Goal: Task Accomplishment & Management: Use online tool/utility

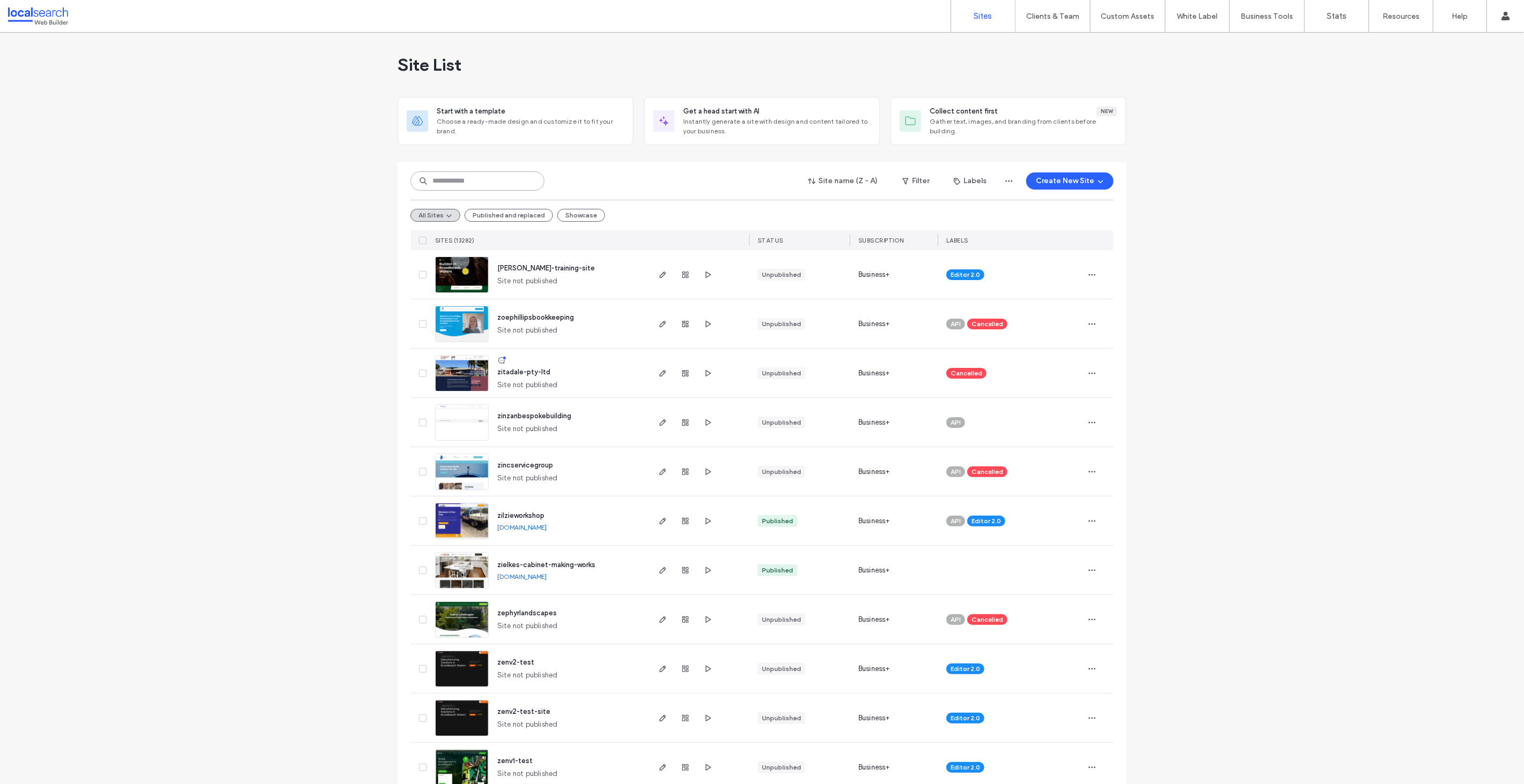
click at [490, 180] on input at bounding box center [477, 181] width 134 height 20
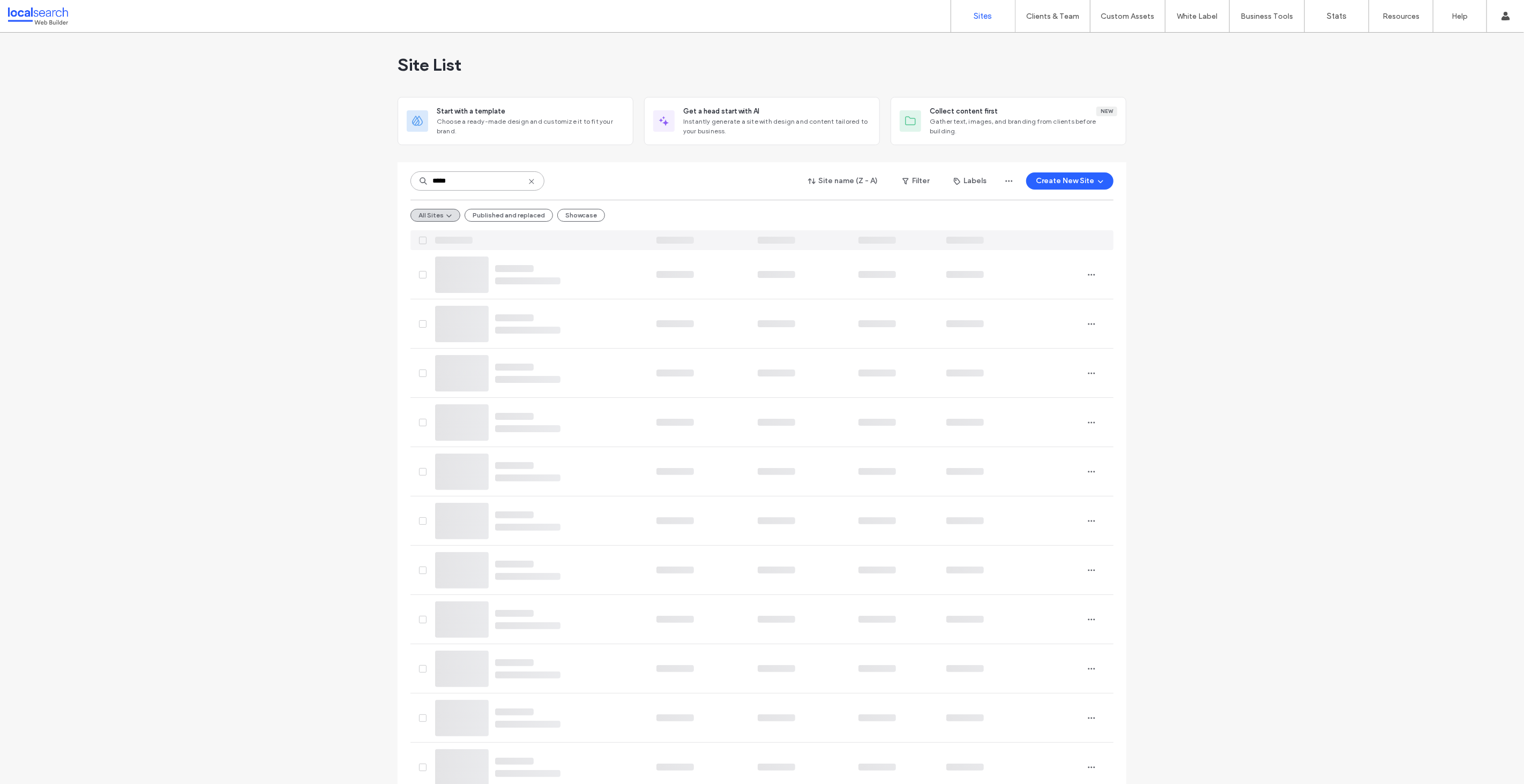
type input "*****"
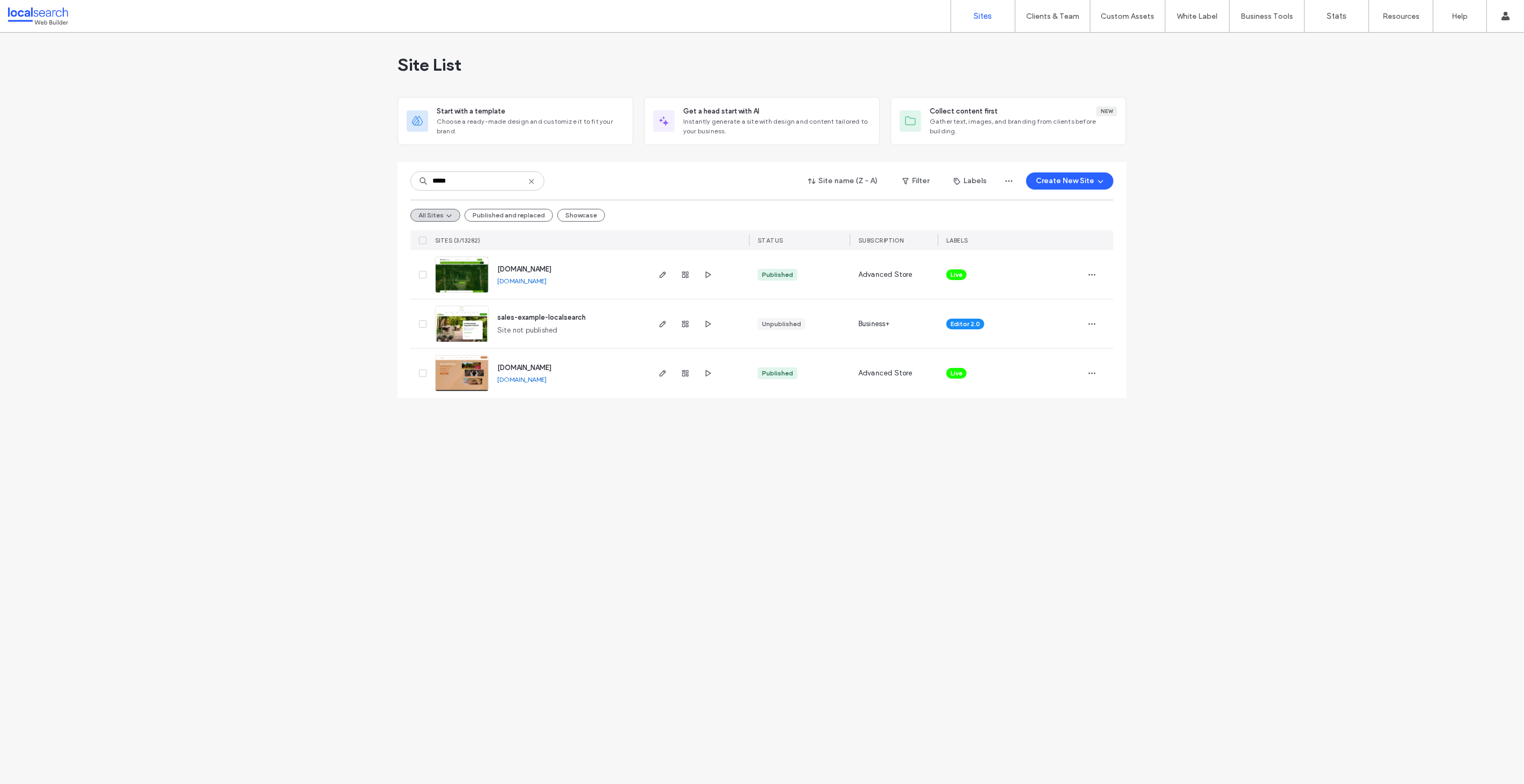
click at [466, 276] on img at bounding box center [461, 293] width 53 height 73
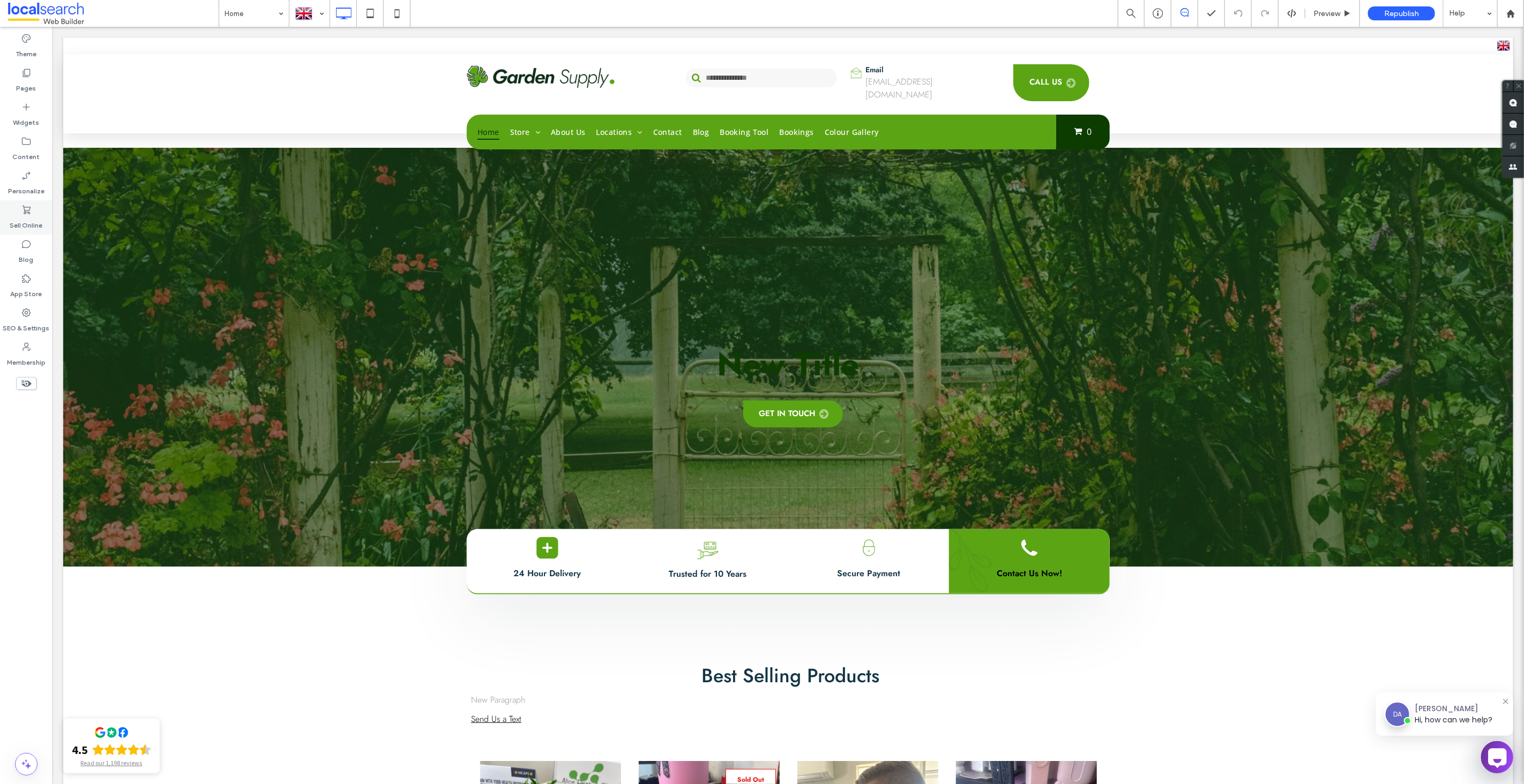
drag, startPoint x: 36, startPoint y: 216, endPoint x: 27, endPoint y: 215, distance: 9.1
click at [35, 216] on label "Sell Online" at bounding box center [26, 222] width 33 height 15
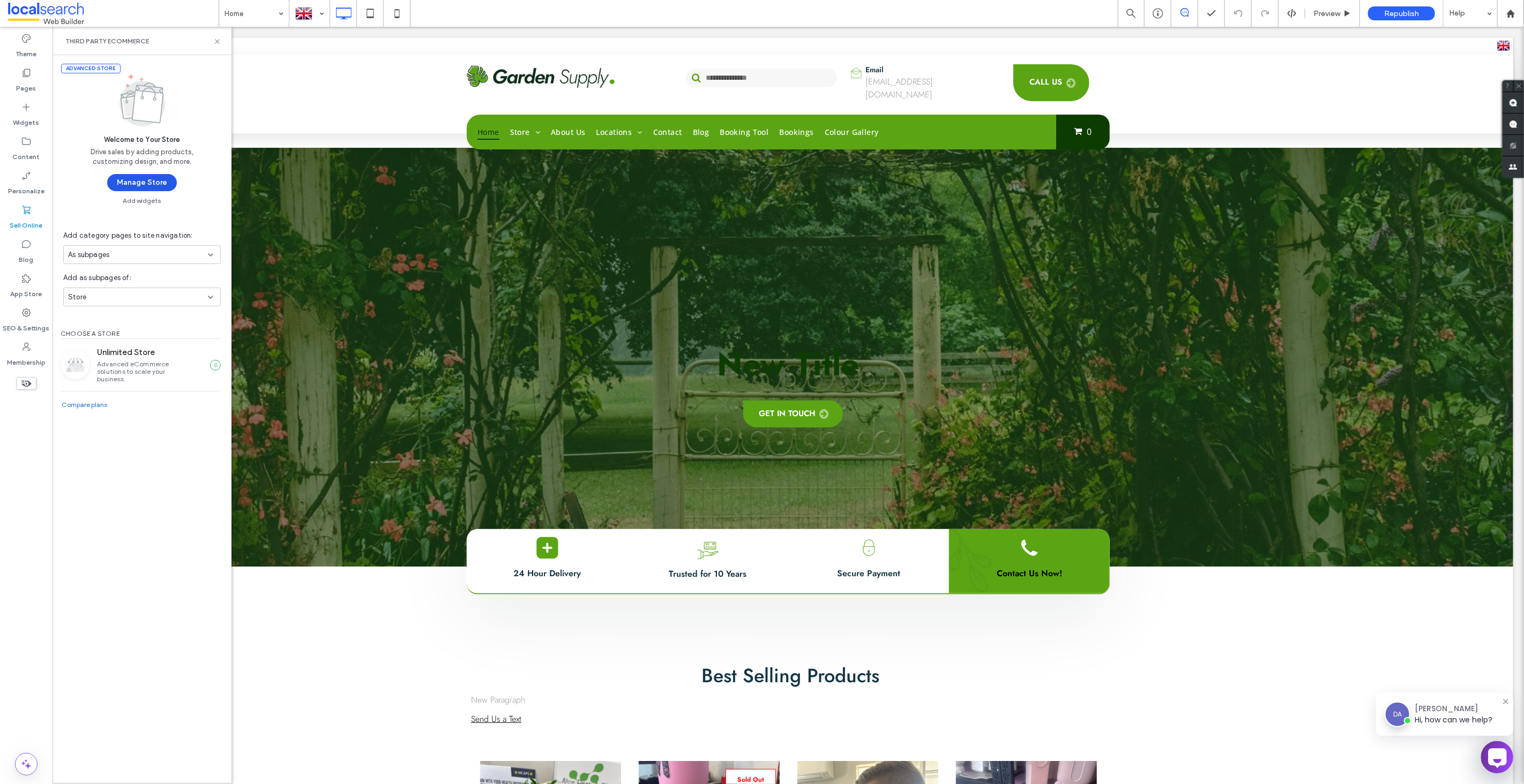
click at [134, 182] on button "Manage Store" at bounding box center [142, 182] width 70 height 17
click at [35, 326] on label "SEO & Settings" at bounding box center [26, 325] width 47 height 15
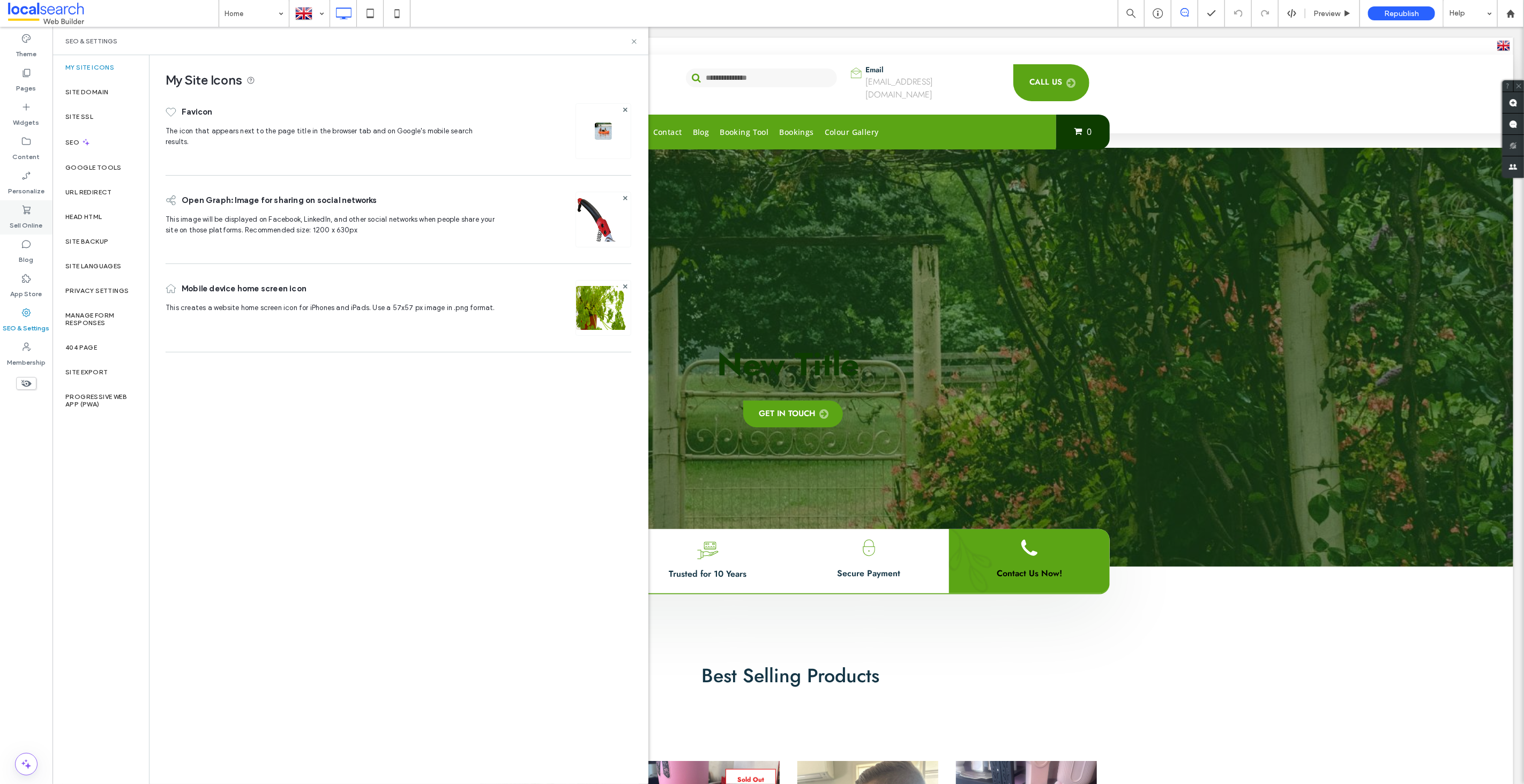
click at [27, 213] on icon at bounding box center [26, 210] width 11 height 11
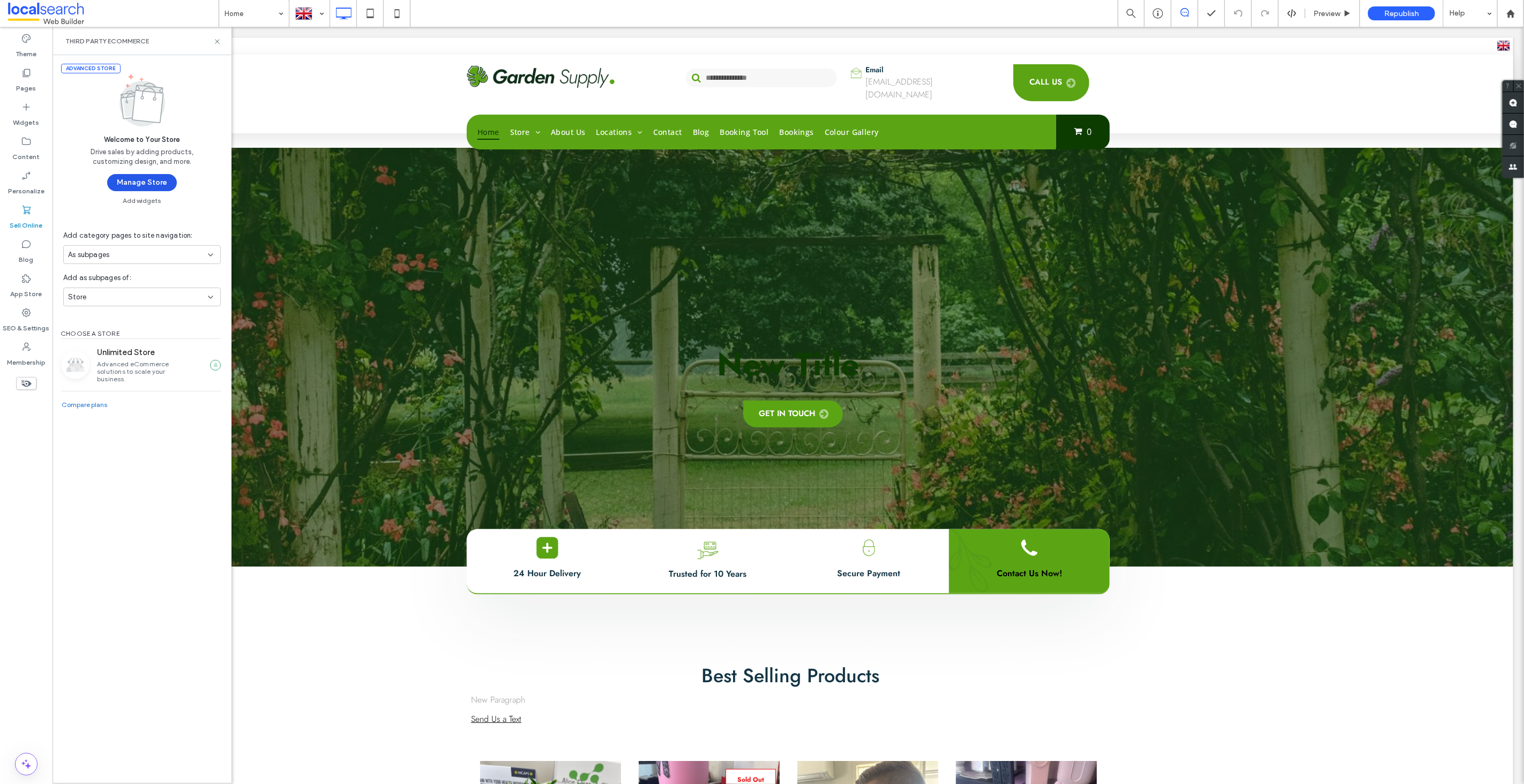
click at [150, 186] on button "Manage Store" at bounding box center [142, 182] width 70 height 17
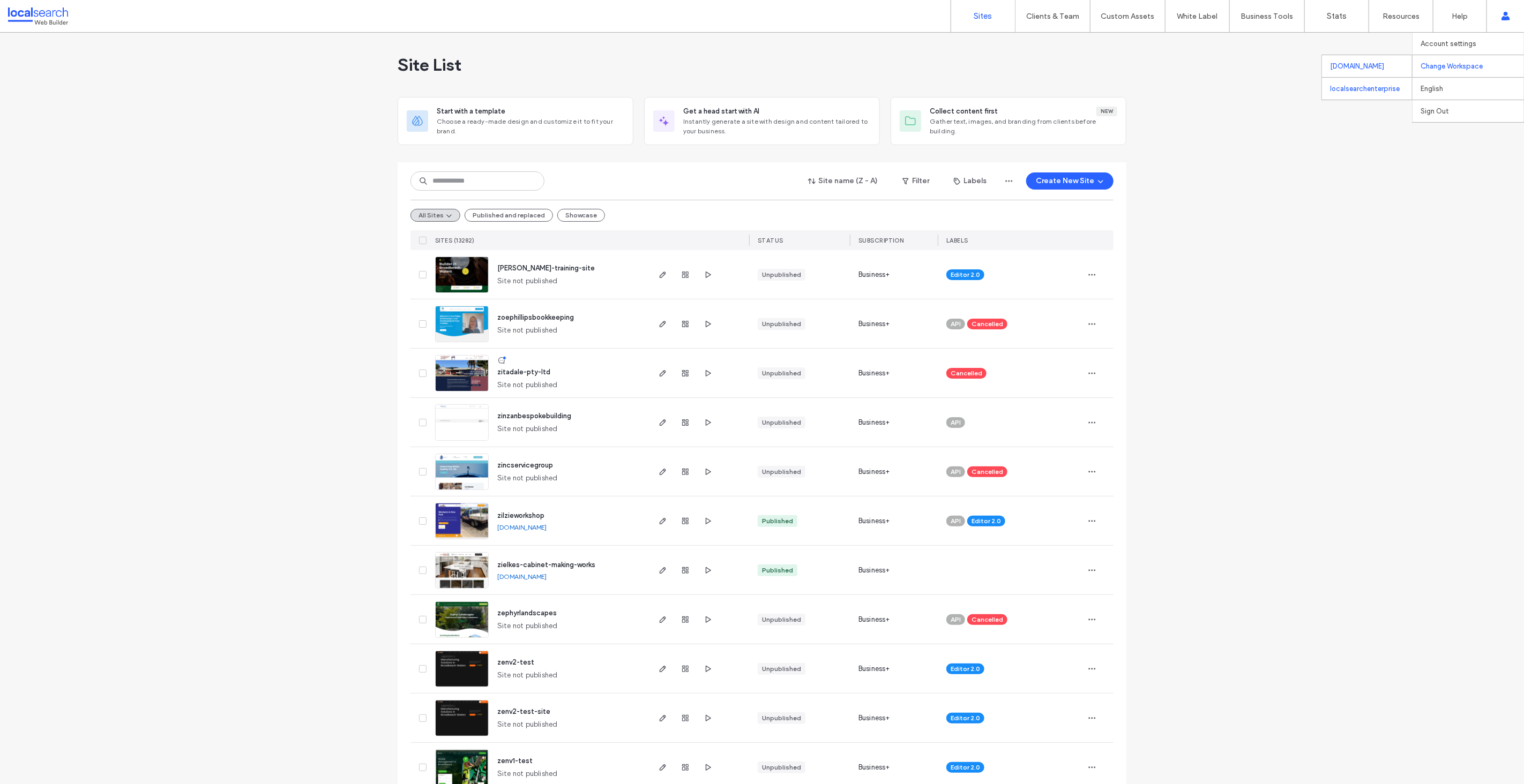
click at [1365, 88] on div "localsearchenterprise" at bounding box center [1367, 88] width 90 height 22
